Goal: Complete application form

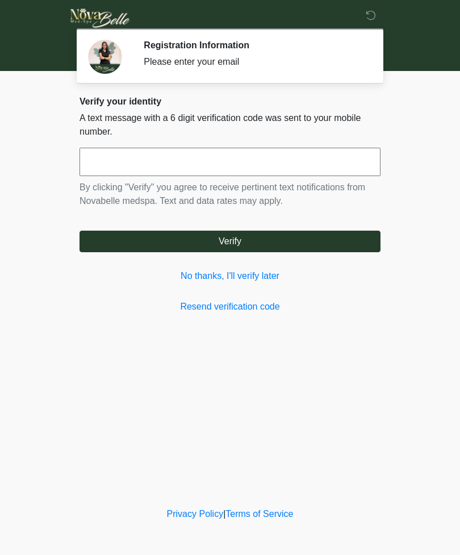
click at [230, 156] on input "text" at bounding box center [229, 162] width 301 height 28
type input "******"
click at [316, 232] on button "Verify" at bounding box center [229, 241] width 301 height 22
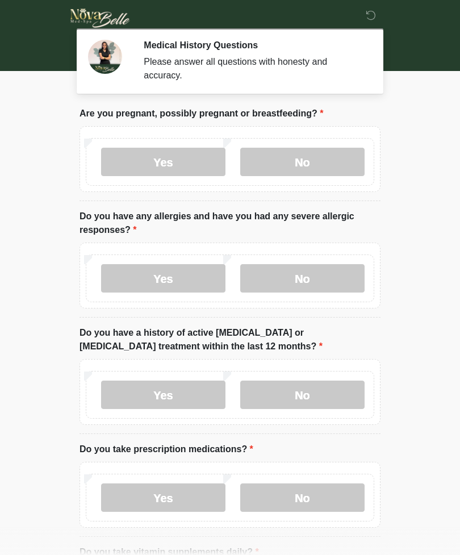
click at [328, 159] on label "No" at bounding box center [302, 162] width 124 height 28
click at [334, 275] on label "No" at bounding box center [302, 278] width 124 height 28
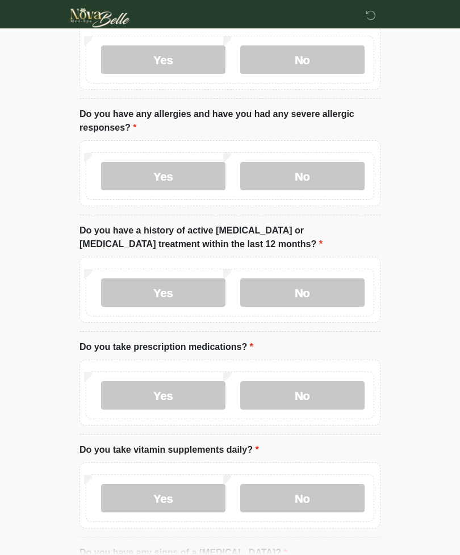
scroll to position [102, 0]
click at [329, 284] on label "No" at bounding box center [302, 292] width 124 height 28
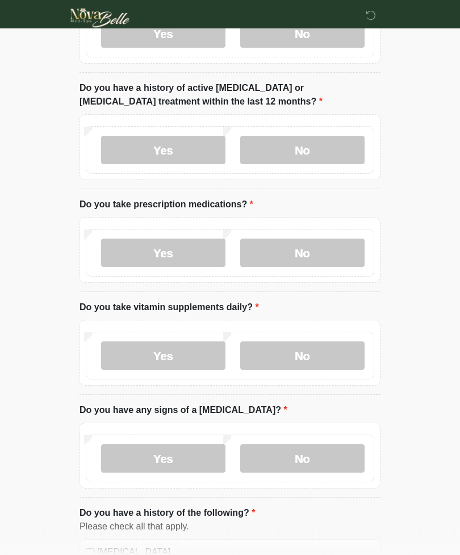
scroll to position [245, 0]
click at [335, 257] on label "No" at bounding box center [302, 252] width 124 height 28
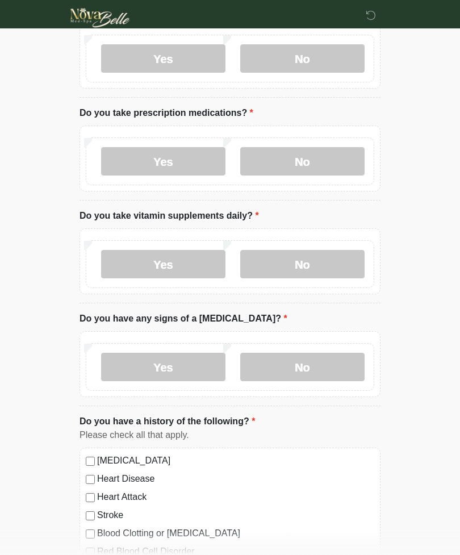
scroll to position [338, 0]
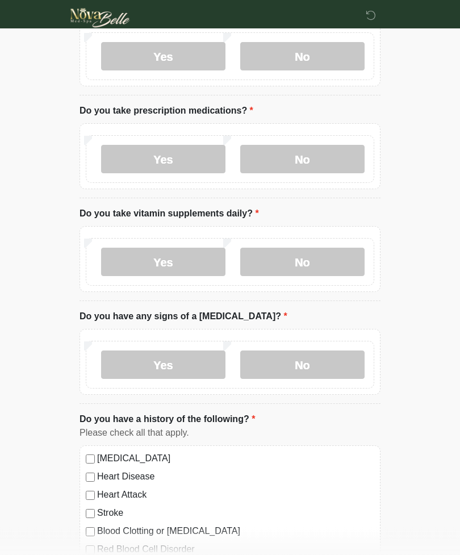
click at [341, 266] on label "No" at bounding box center [302, 262] width 124 height 28
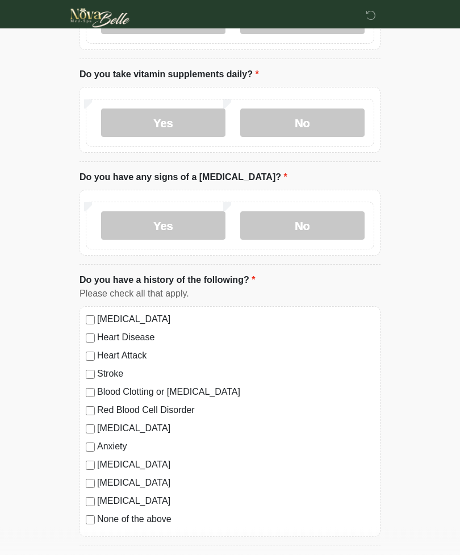
click at [329, 223] on label "No" at bounding box center [302, 226] width 124 height 28
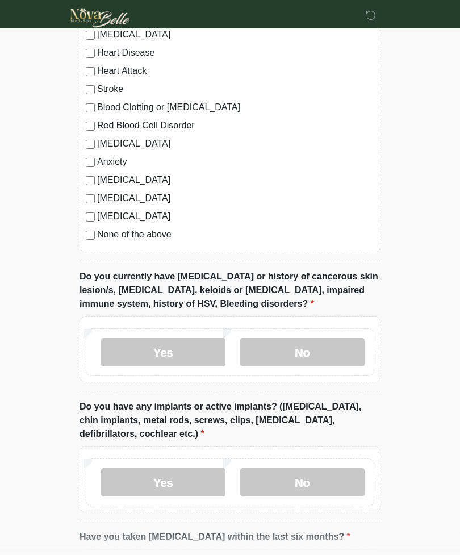
scroll to position [763, 0]
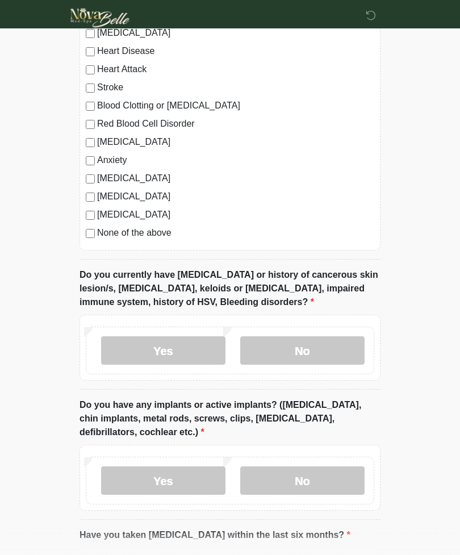
click at [330, 344] on label "No" at bounding box center [302, 351] width 124 height 28
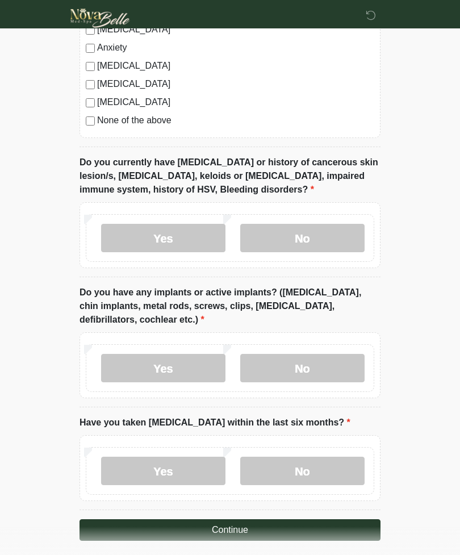
scroll to position [884, 0]
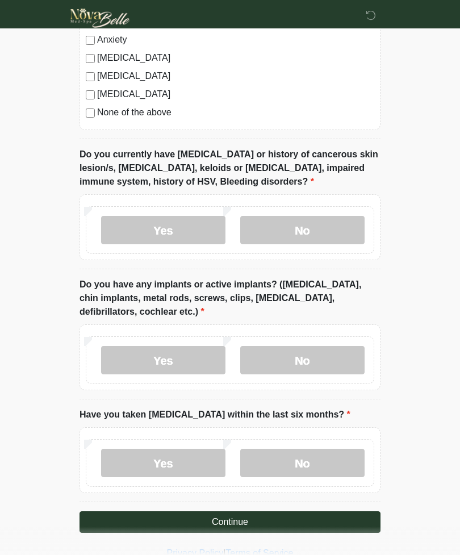
click at [324, 355] on label "No" at bounding box center [302, 360] width 124 height 28
click at [335, 457] on label "No" at bounding box center [302, 462] width 124 height 28
click at [326, 511] on button "Continue" at bounding box center [229, 522] width 301 height 22
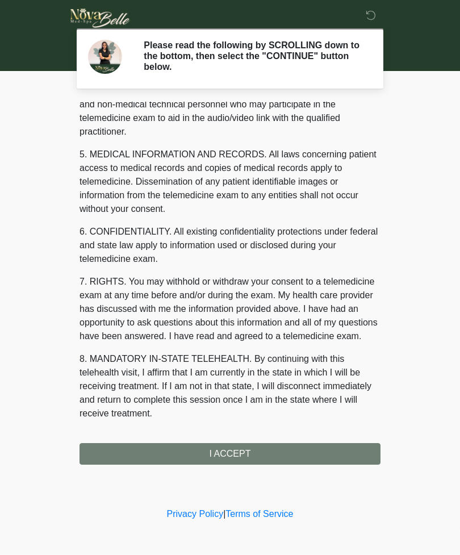
scroll to position [331, 0]
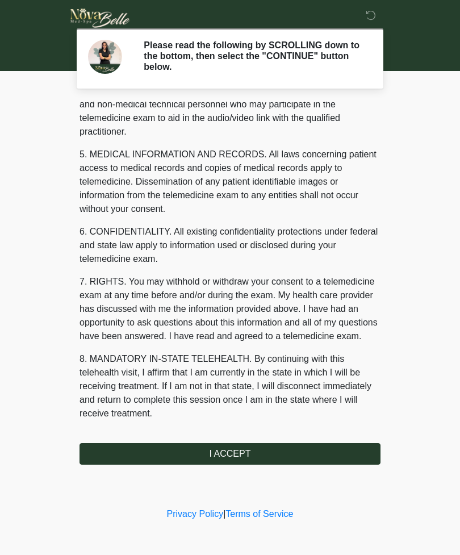
click at [305, 451] on button "I ACCEPT" at bounding box center [229, 454] width 301 height 22
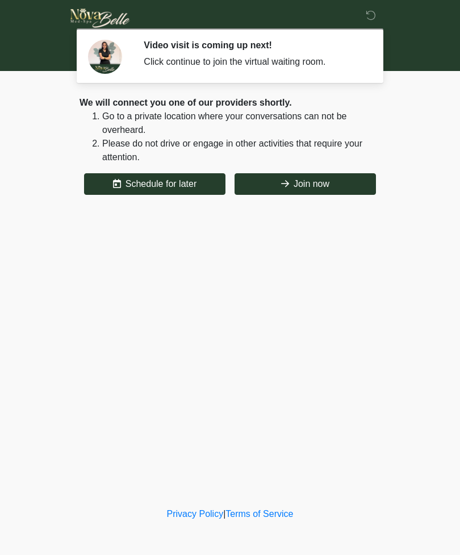
click at [312, 175] on button "Join now" at bounding box center [304, 184] width 141 height 22
